Goal: Find specific page/section: Find specific page/section

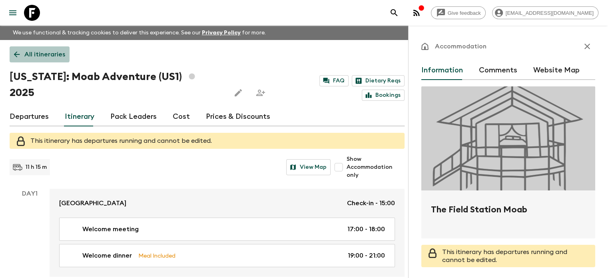
click at [33, 53] on p "All itineraries" at bounding box center [44, 55] width 41 height 10
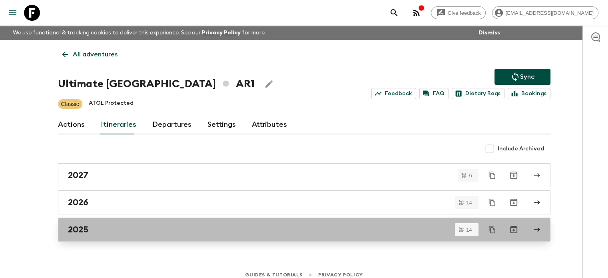
click at [129, 220] on link "2025" at bounding box center [304, 229] width 492 height 24
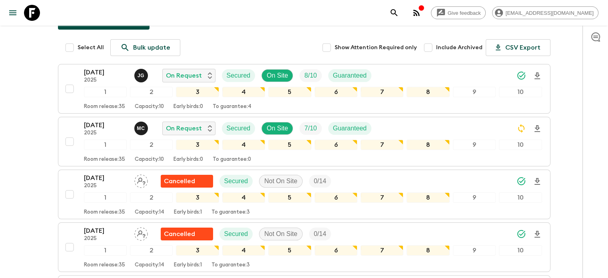
scroll to position [107, 0]
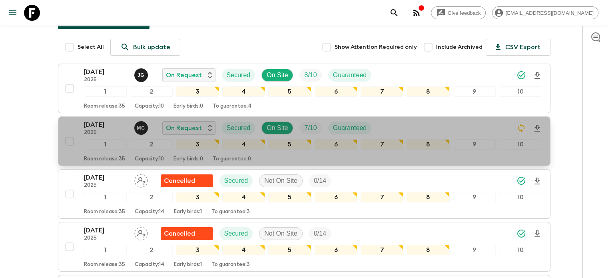
click at [111, 132] on p "2025" at bounding box center [106, 132] width 44 height 6
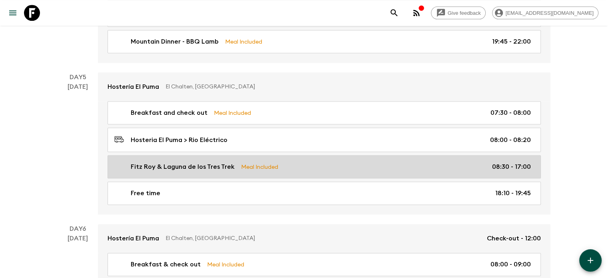
scroll to position [957, 0]
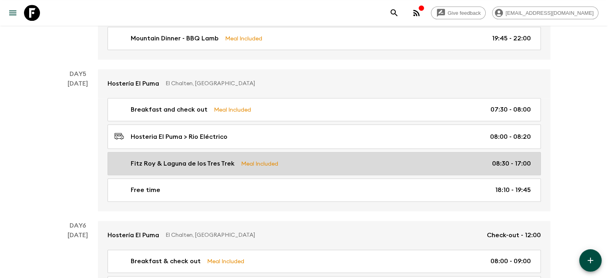
click at [135, 159] on p "Fitz Roy & Laguna de los Tres Trek" at bounding box center [183, 164] width 104 height 10
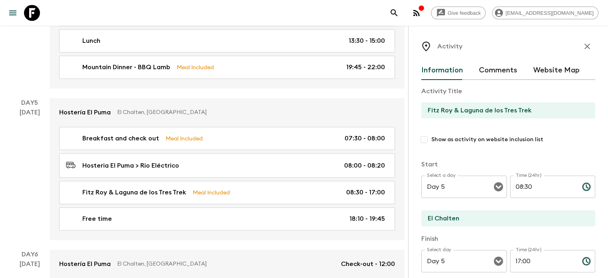
click at [421, 110] on input "Fitz Roy & Laguna de los Tres Trek" at bounding box center [504, 110] width 167 height 16
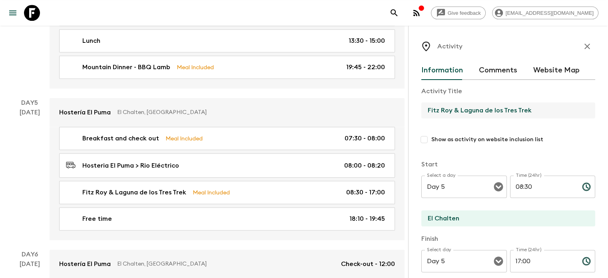
drag, startPoint x: 414, startPoint y: 109, endPoint x: 498, endPoint y: 100, distance: 84.4
click at [498, 100] on div "Activity Title Fitz Roy & Laguna de los Tres Trek Show as activity on website i…" at bounding box center [508, 119] width 174 height 67
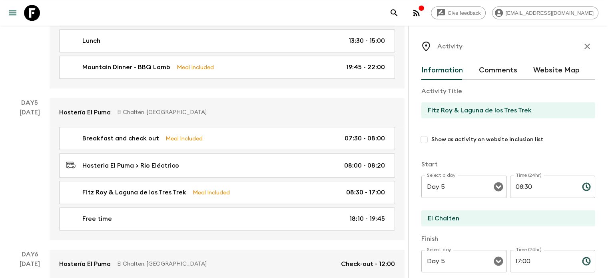
click at [498, 100] on div "Activity Title Fitz Roy & Laguna de los Tres Trek Show as activity on website i…" at bounding box center [508, 119] width 174 height 67
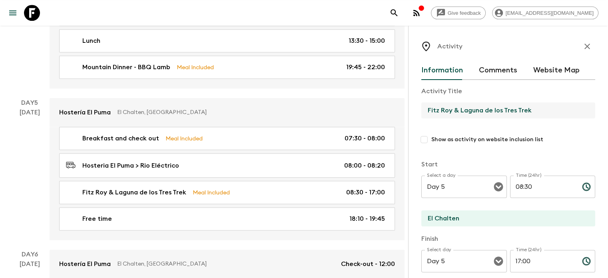
drag, startPoint x: 439, startPoint y: 115, endPoint x: 379, endPoint y: 113, distance: 60.3
click at [408, 113] on div "Activity Information Comments Website Map Activity Title Fitz Roy & Laguna de l…" at bounding box center [508, 165] width 200 height 278
